Goal: Information Seeking & Learning: Learn about a topic

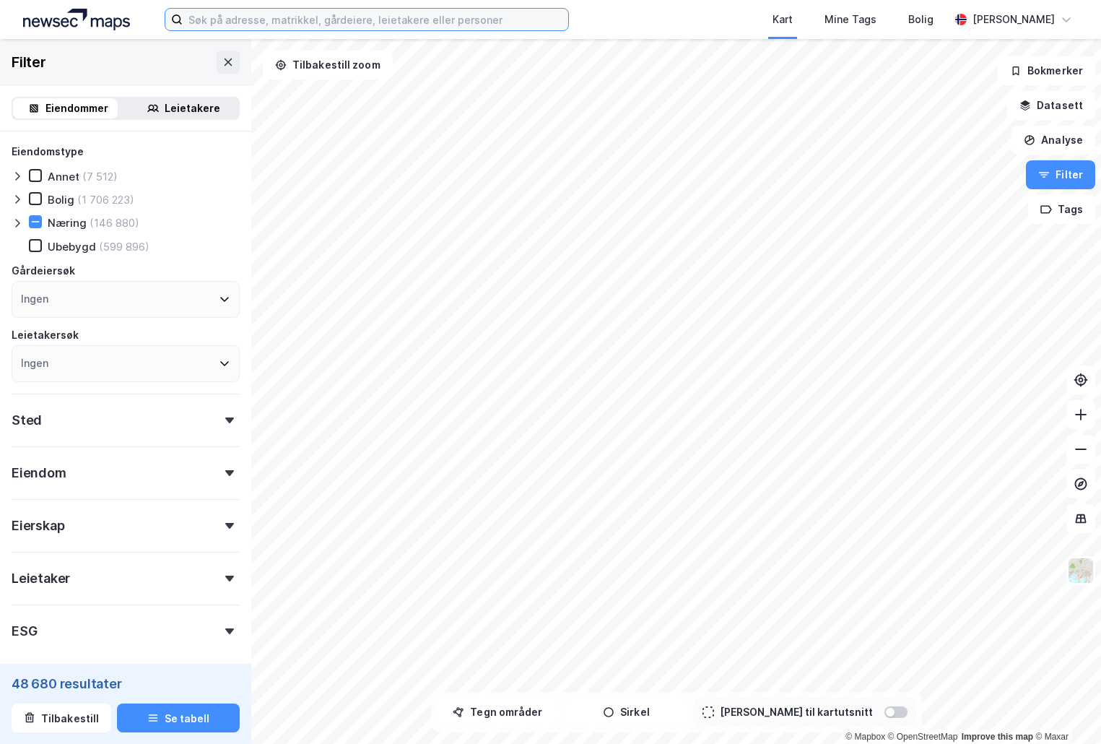
click at [378, 22] on input at bounding box center [376, 20] width 386 height 22
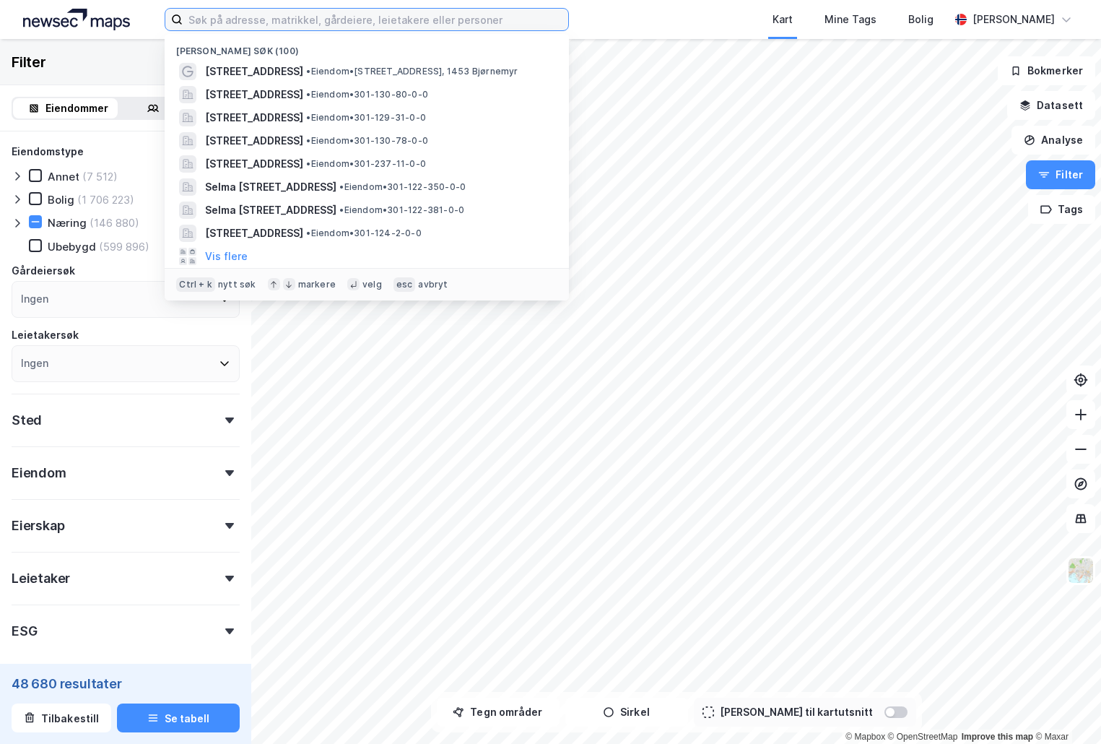
click at [333, 18] on input at bounding box center [376, 20] width 386 height 22
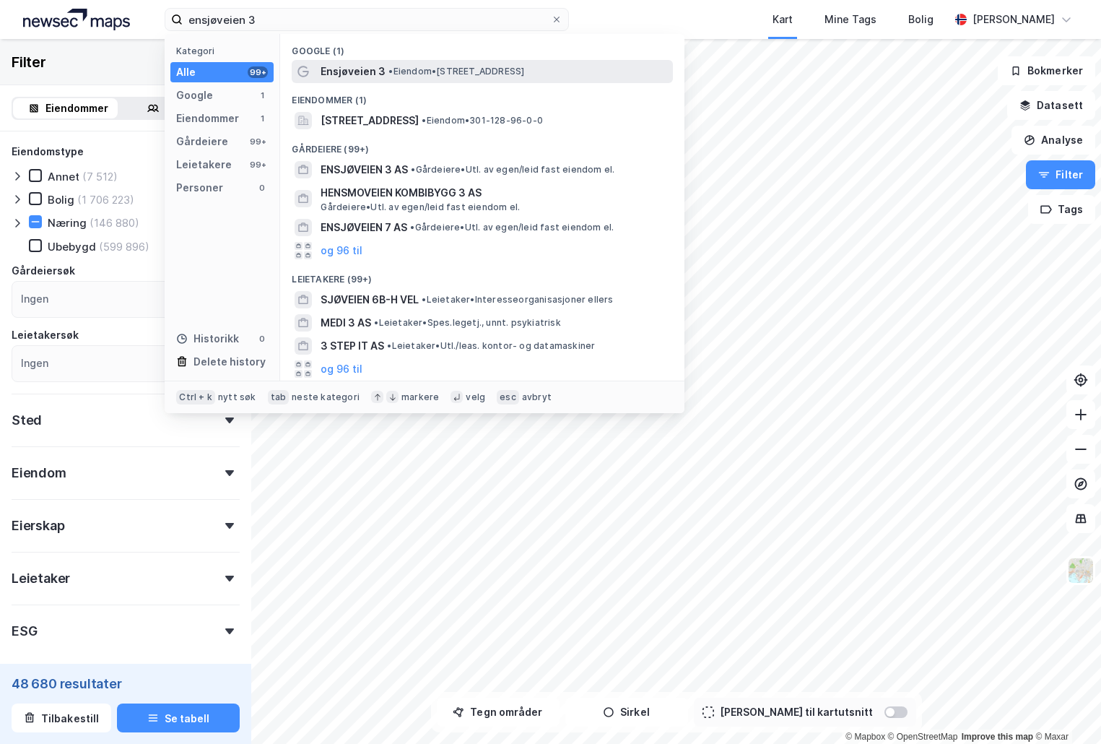
click at [359, 69] on span "Ensjøveien 3" at bounding box center [353, 71] width 65 height 17
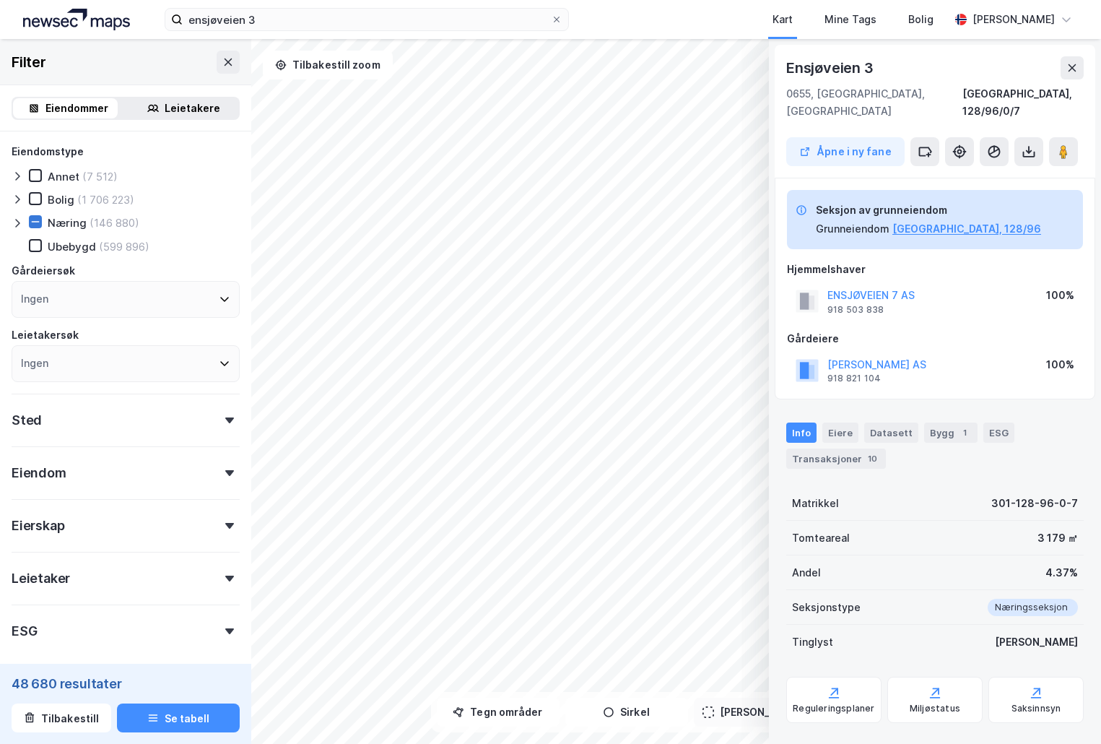
click at [31, 222] on icon at bounding box center [35, 222] width 10 height 10
click at [36, 223] on icon at bounding box center [36, 222] width 8 height 5
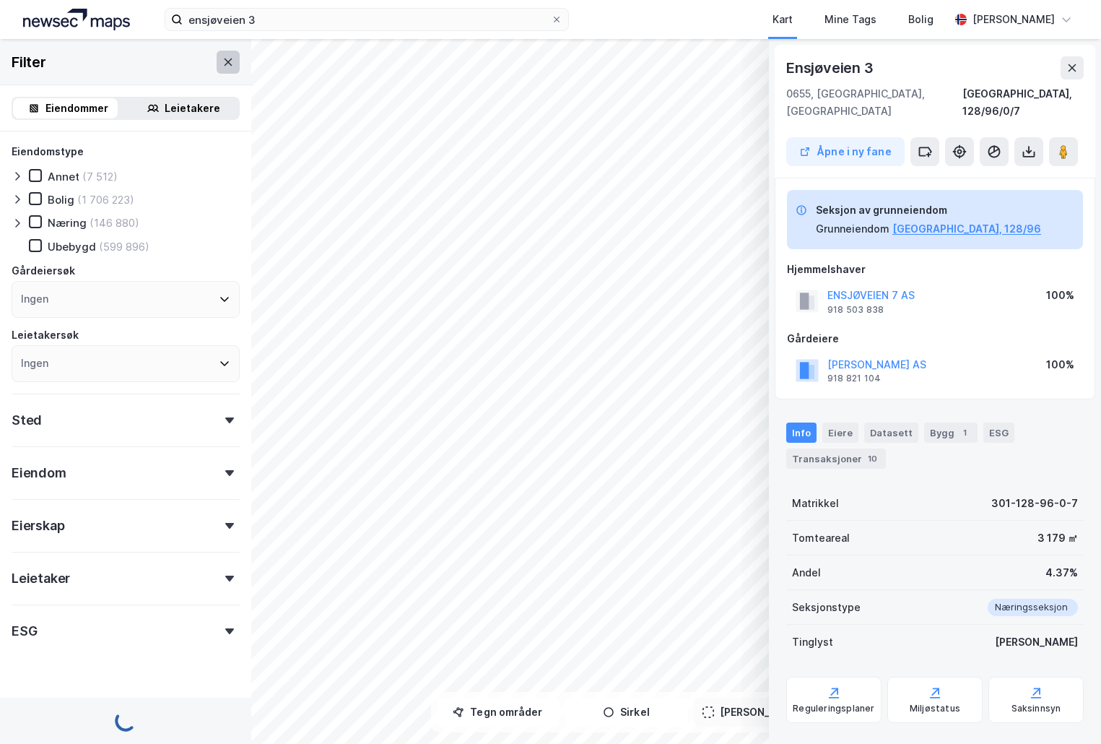
click at [217, 70] on button at bounding box center [228, 62] width 23 height 23
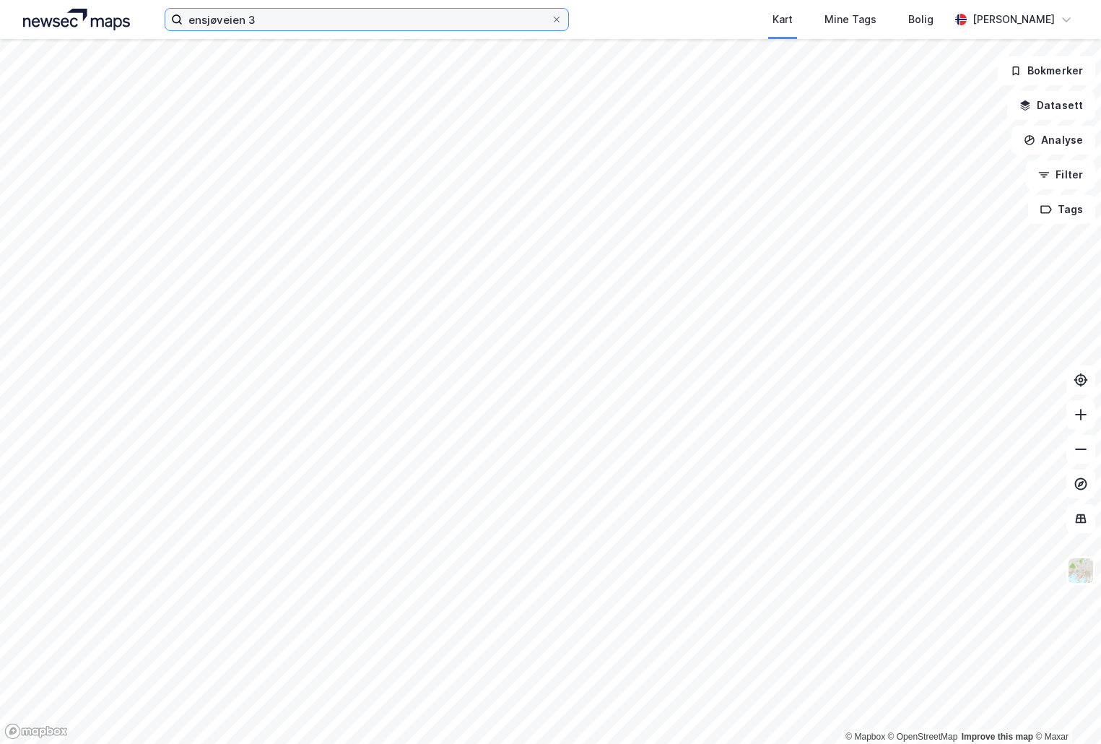
click at [261, 21] on input "ensjøveien 3" at bounding box center [367, 20] width 368 height 22
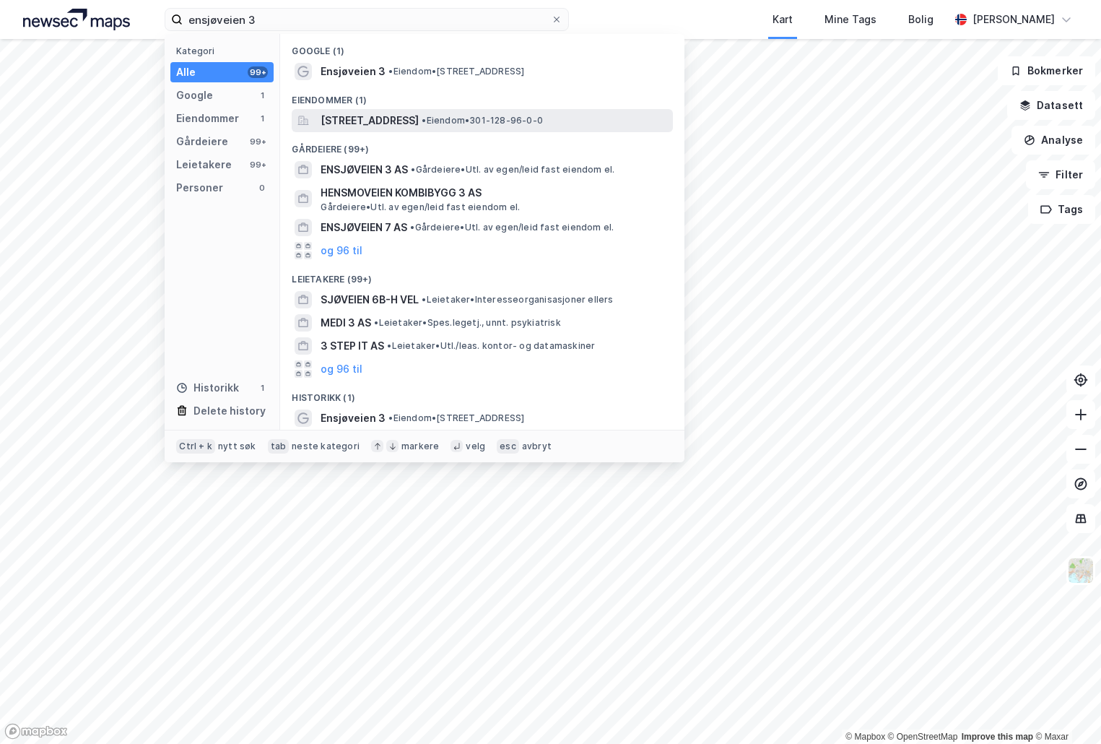
click at [402, 112] on span "[STREET_ADDRESS]" at bounding box center [370, 120] width 98 height 17
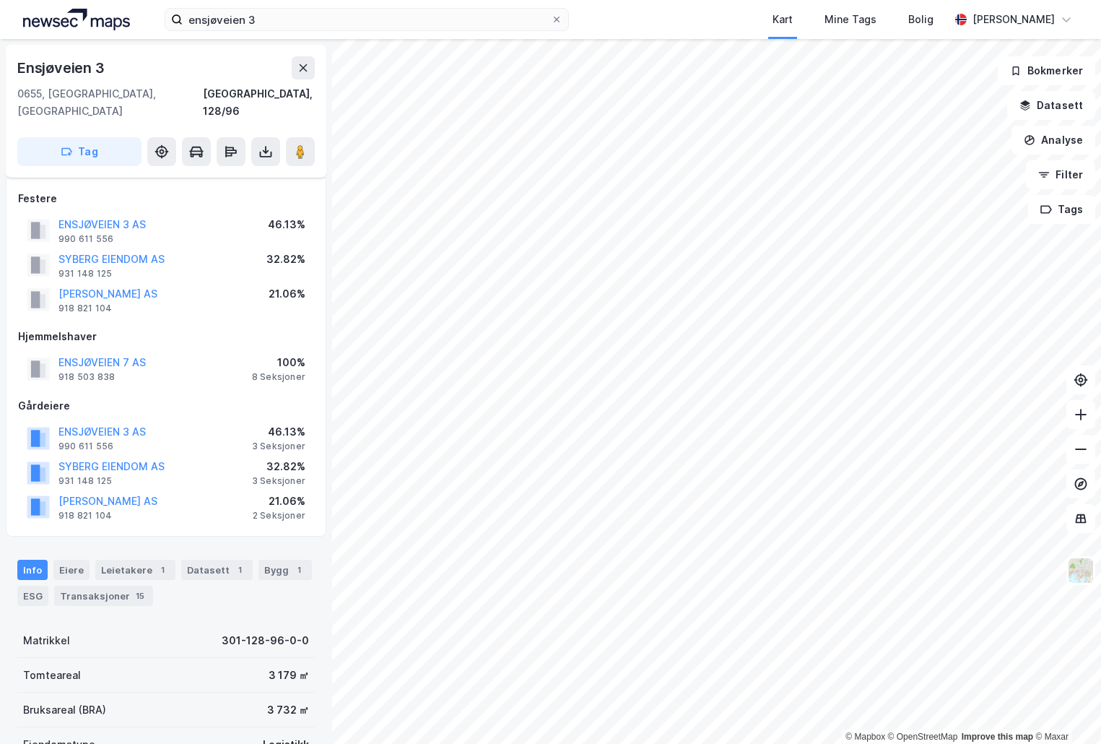
scroll to position [144, 0]
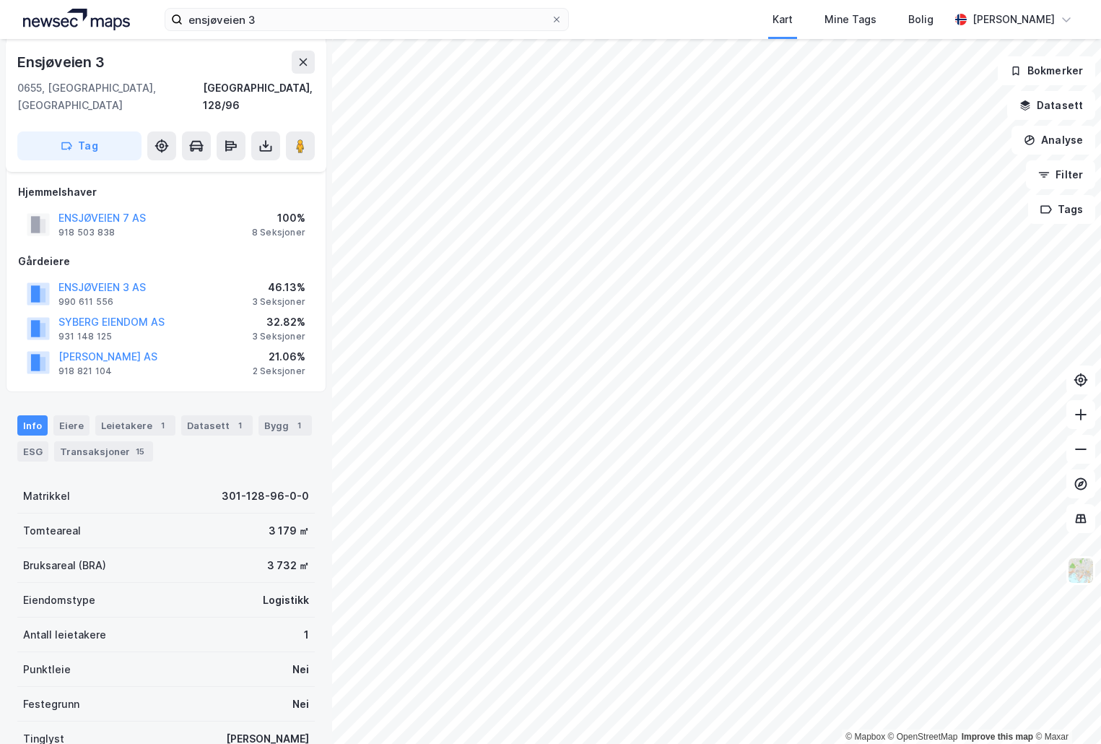
click at [280, 592] on div "Logistikk" at bounding box center [286, 600] width 46 height 17
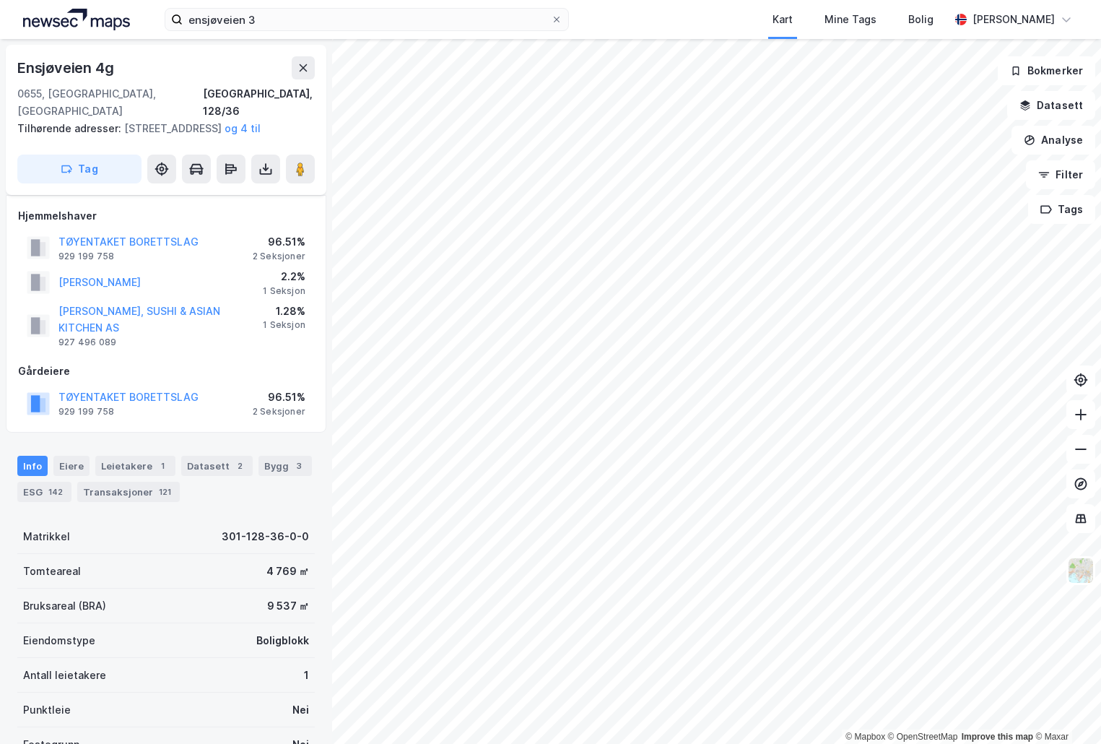
scroll to position [144, 0]
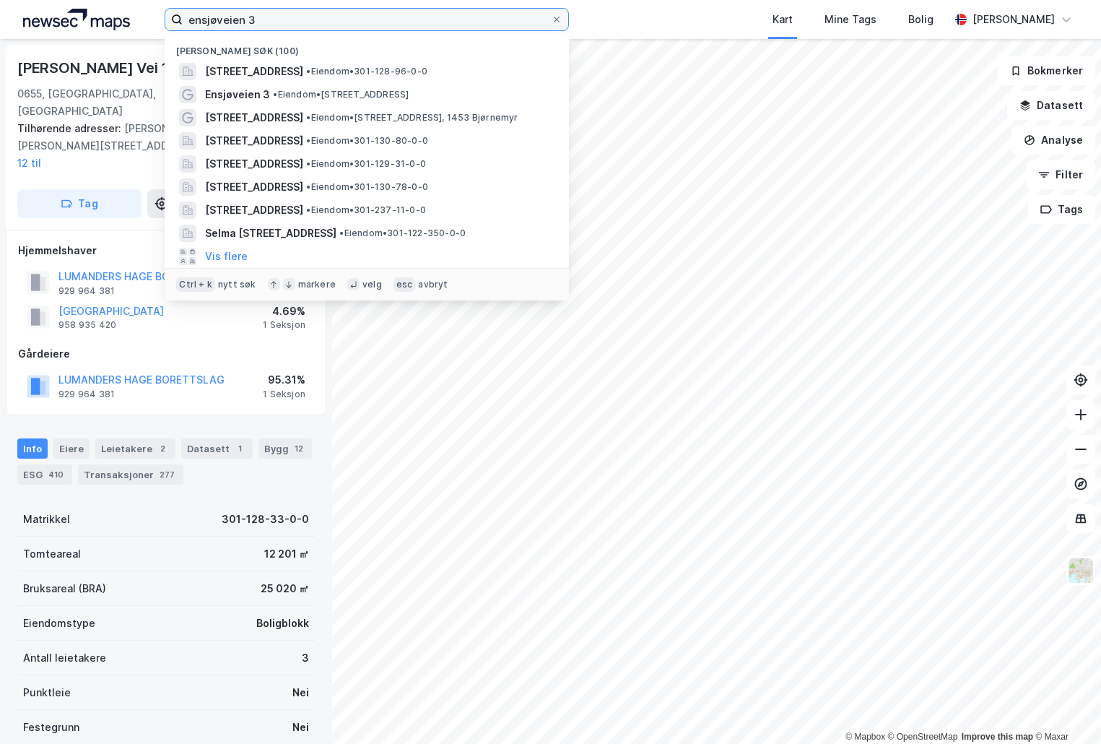
click at [221, 29] on input "ensjøveien 3" at bounding box center [367, 20] width 368 height 22
paste input "[PERSON_NAME] plass 1 NRK"
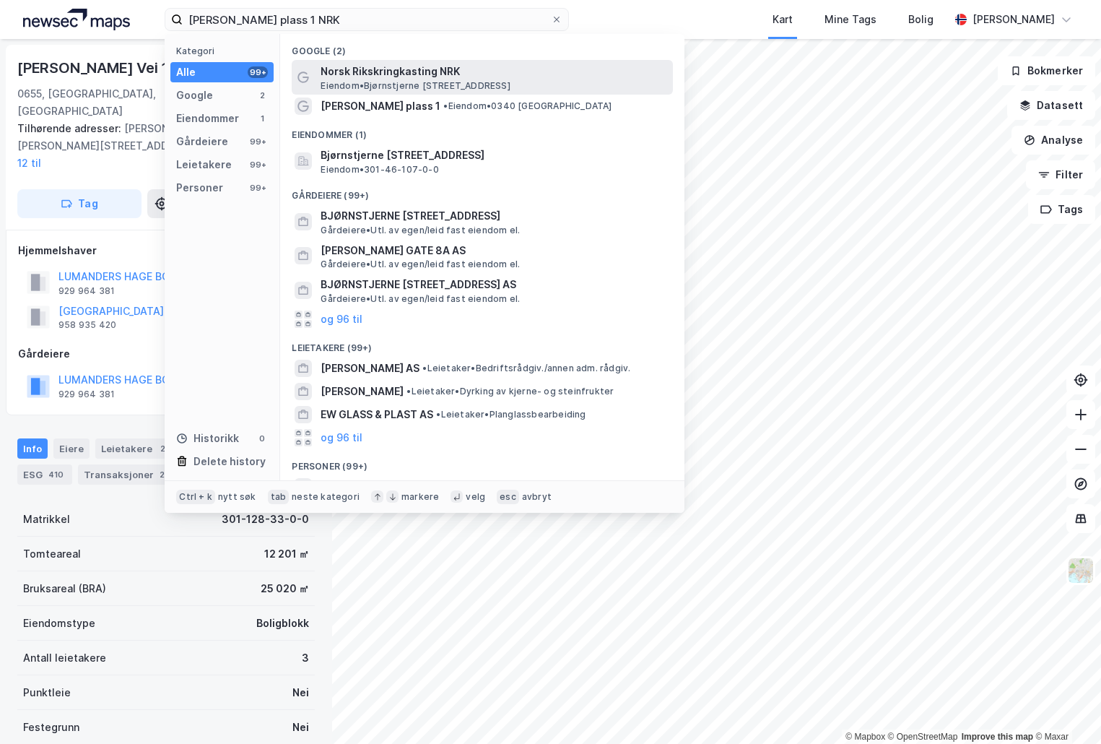
click at [418, 80] on span "Eiendom • [GEOGRAPHIC_DATA][STREET_ADDRESS][GEOGRAPHIC_DATA]" at bounding box center [415, 86] width 189 height 12
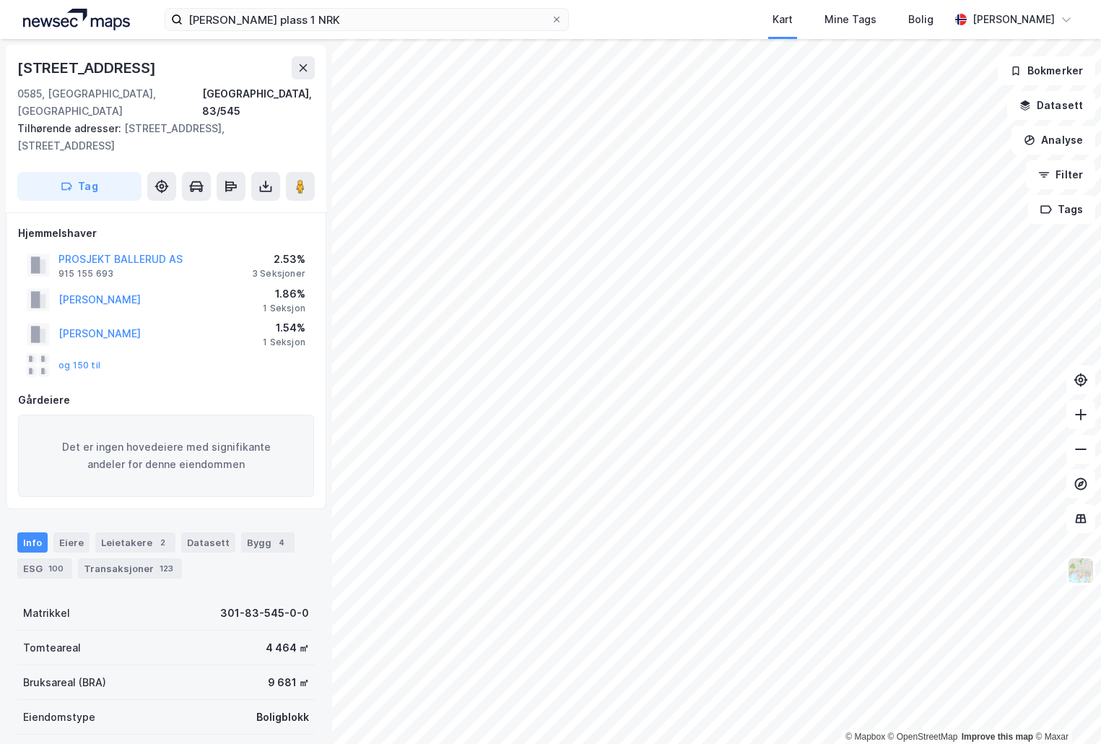
scroll to position [1, 0]
click at [323, 20] on input "[PERSON_NAME] plass 1 NRK" at bounding box center [367, 20] width 368 height 22
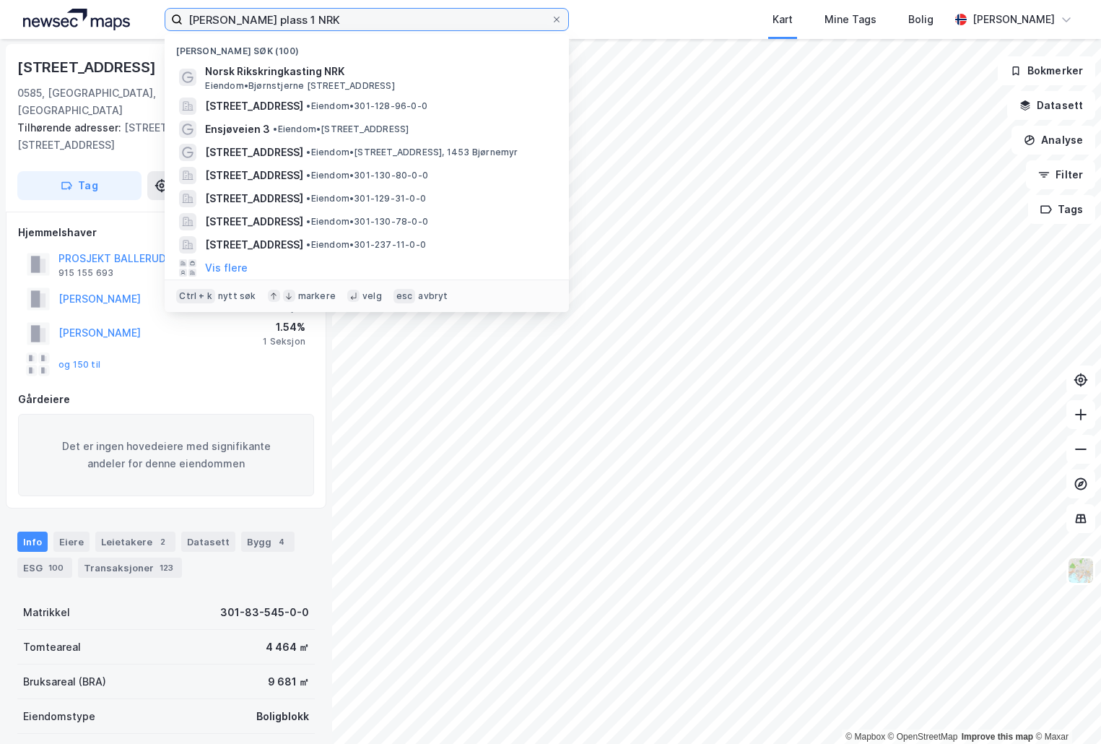
click at [323, 20] on input "[PERSON_NAME] plass 1 NRK" at bounding box center [367, 20] width 368 height 22
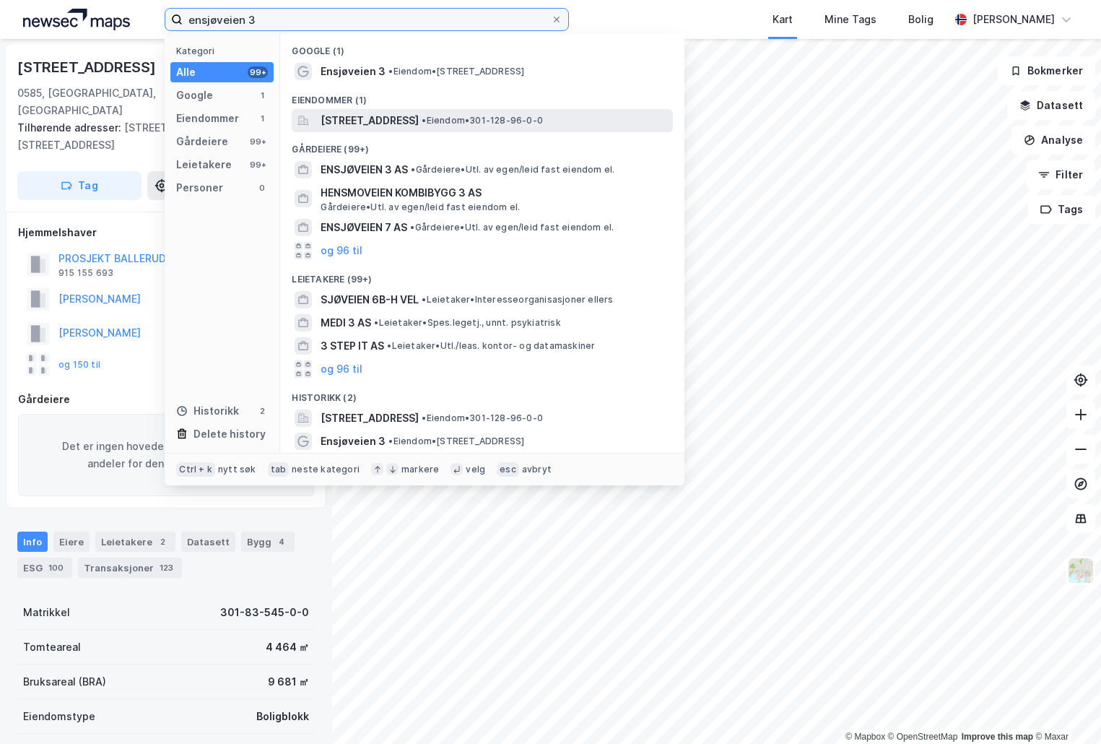
type input "ensjøveien 3"
click at [419, 116] on span "[STREET_ADDRESS]" at bounding box center [370, 120] width 98 height 17
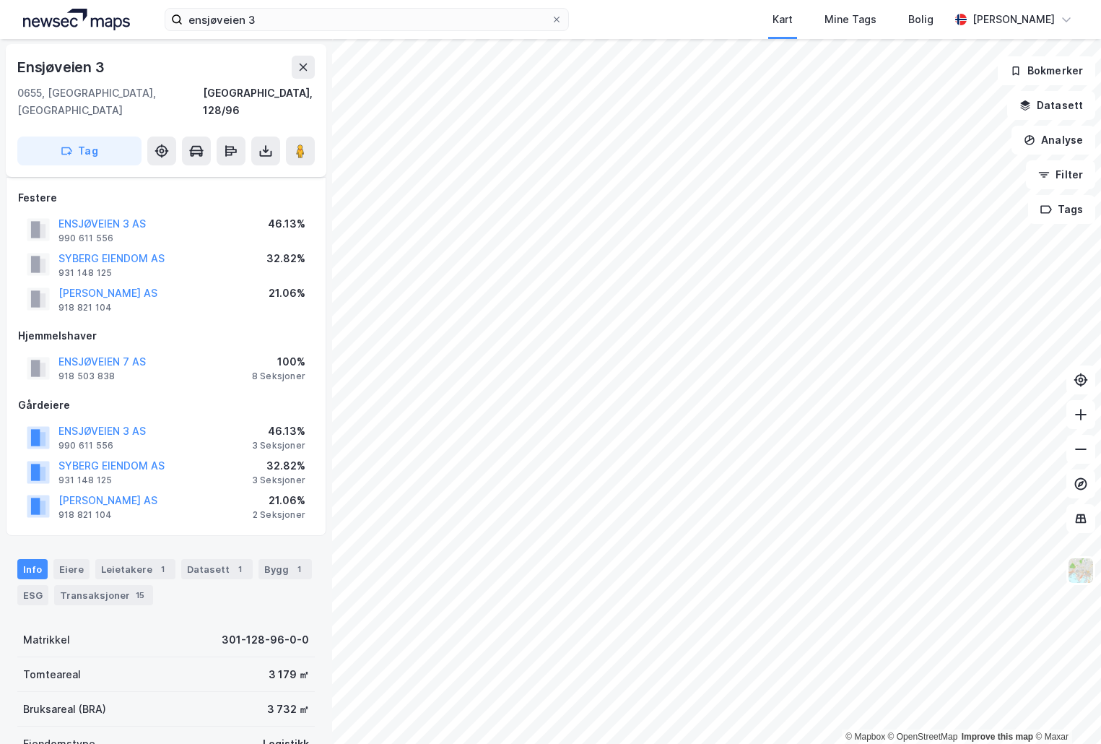
scroll to position [145, 0]
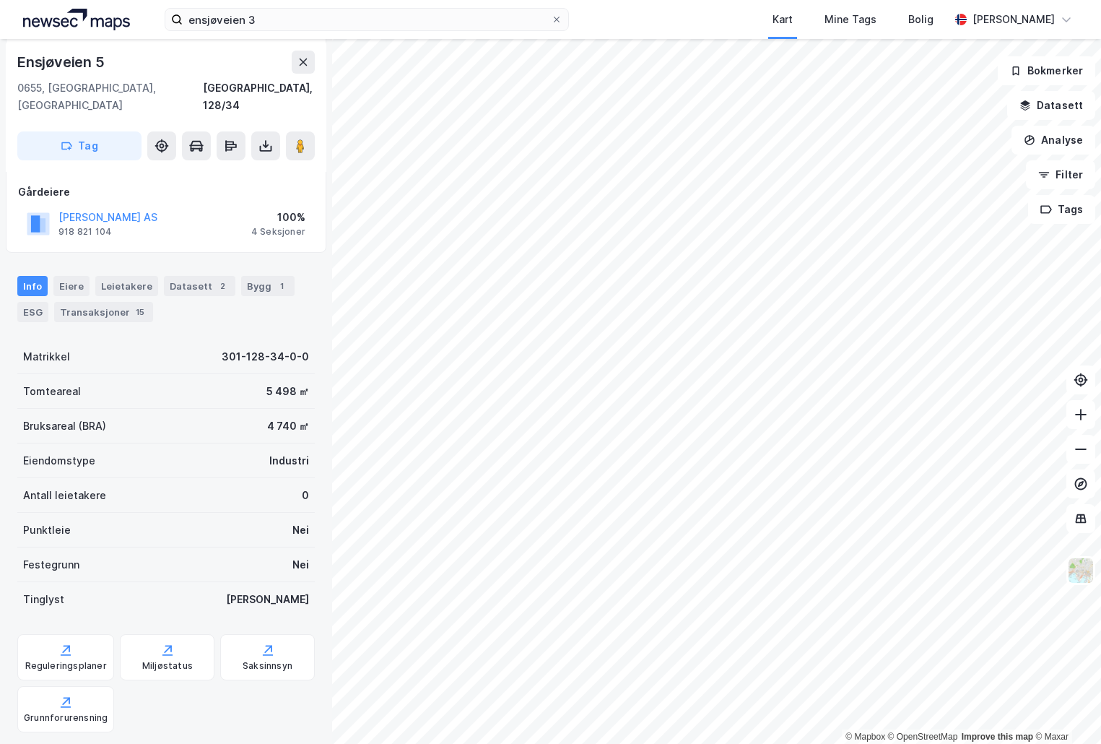
scroll to position [145, 0]
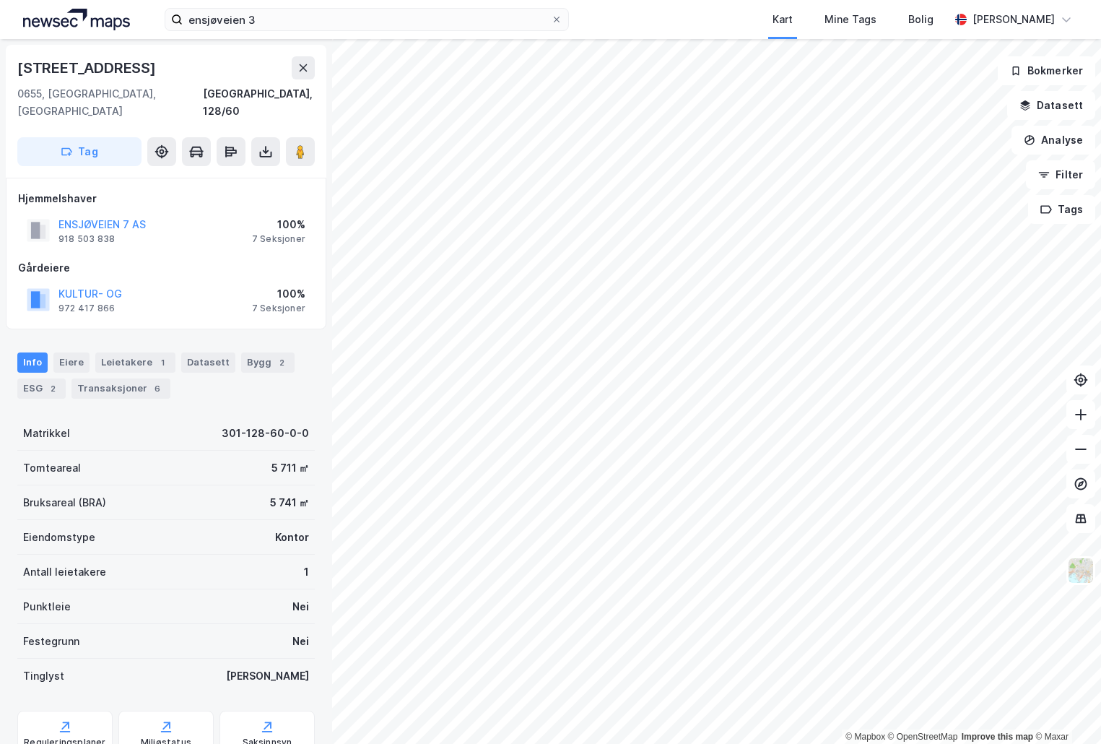
scroll to position [100, 0]
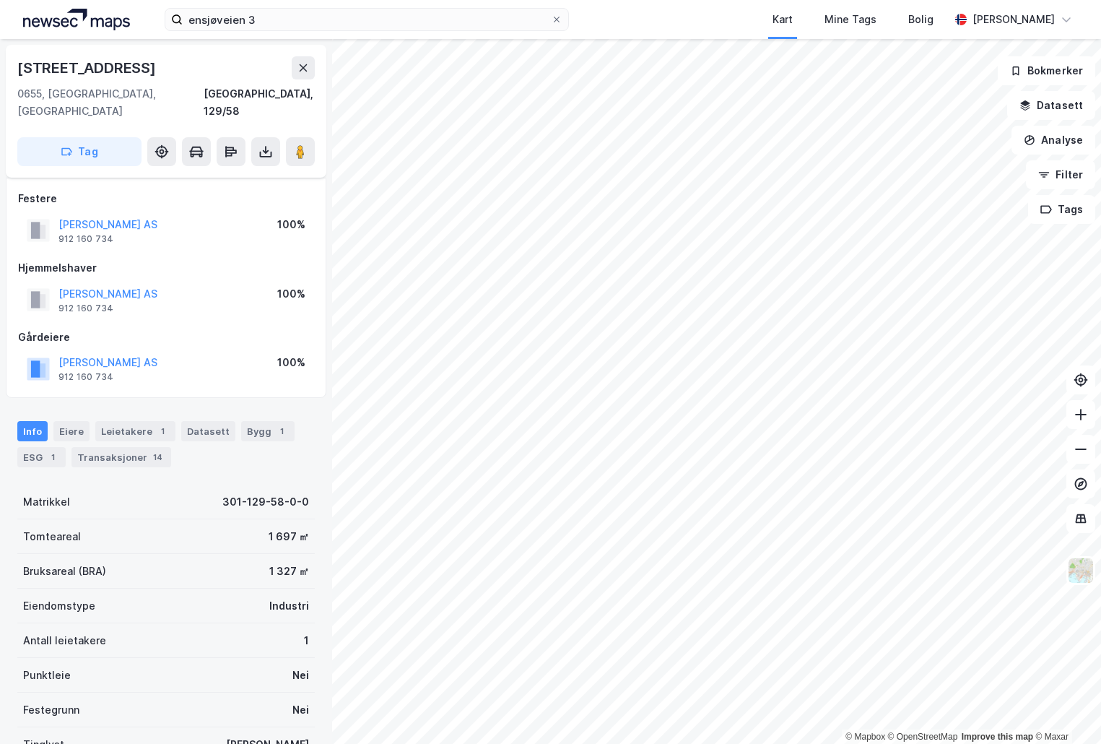
scroll to position [100, 0]
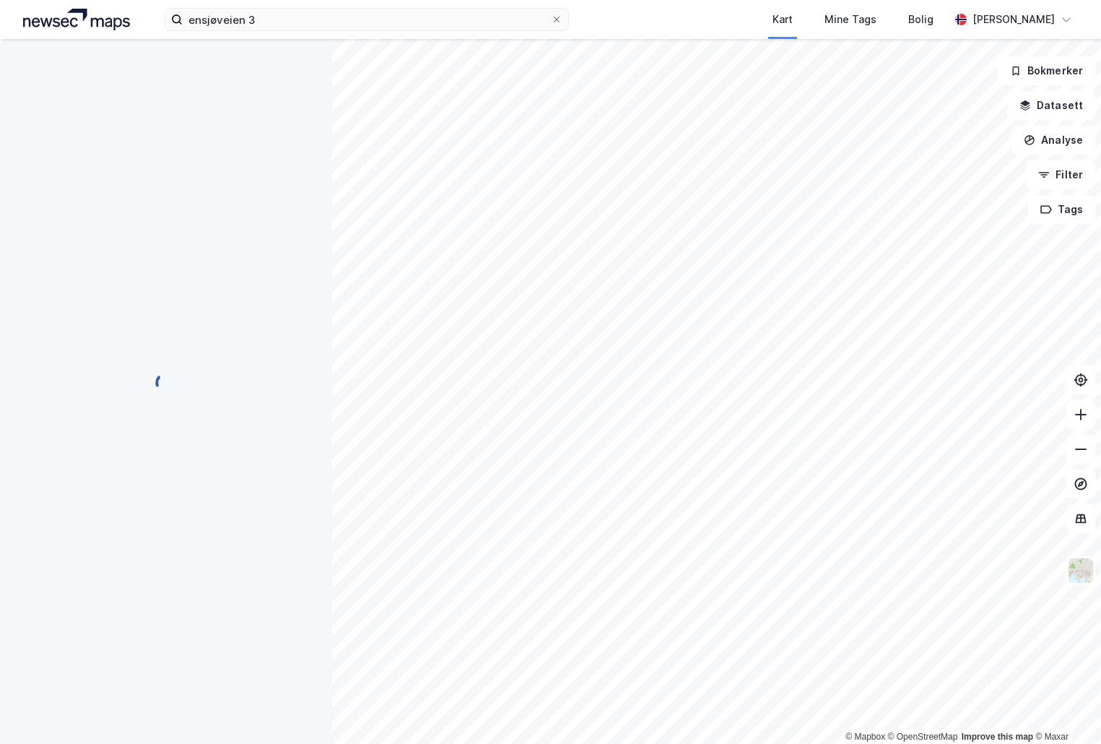
scroll to position [100, 0]
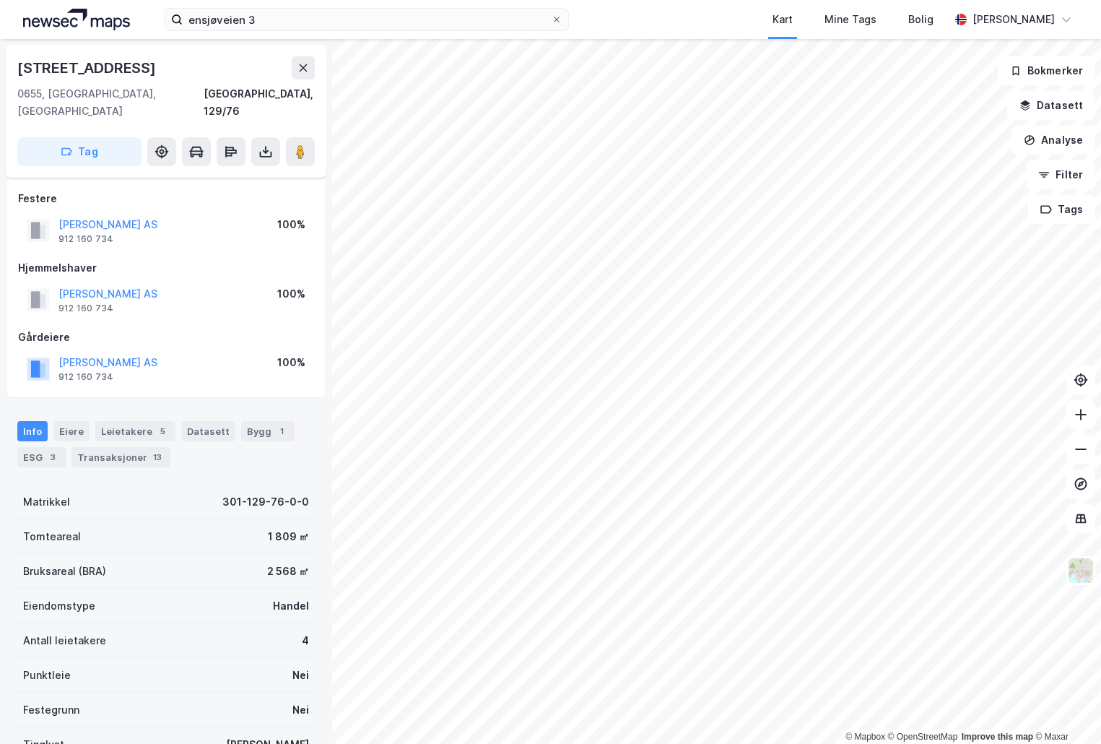
scroll to position [100, 0]
